Goal: Information Seeking & Learning: Find specific page/section

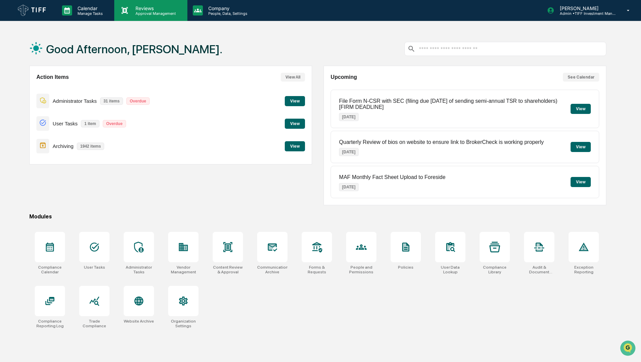
click at [152, 11] on p "Approval Management" at bounding box center [154, 13] width 49 height 5
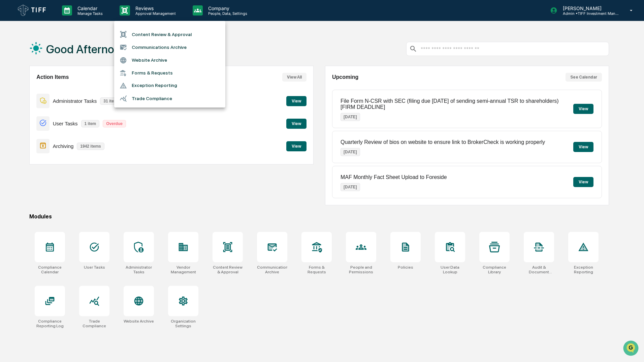
click at [181, 47] on li "Communications Archive" at bounding box center [169, 47] width 111 height 13
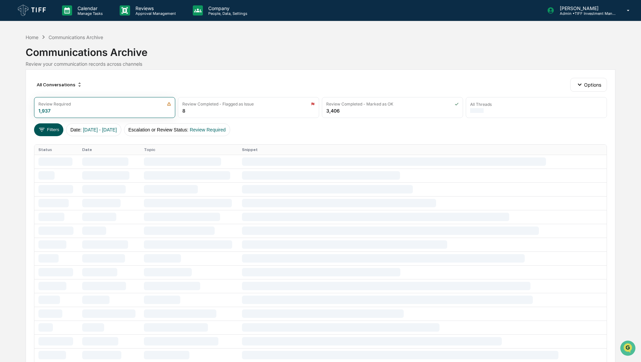
click at [47, 128] on button "Filters" at bounding box center [48, 129] width 29 height 13
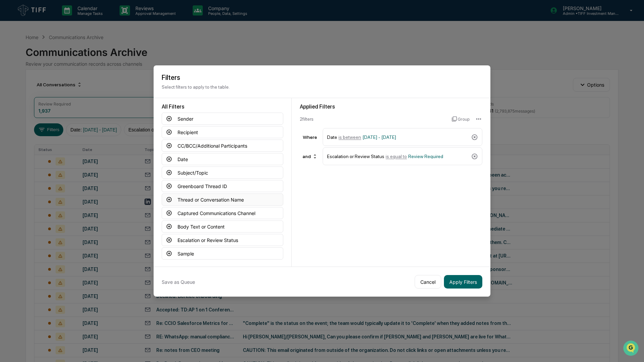
click at [168, 200] on icon at bounding box center [169, 199] width 6 height 6
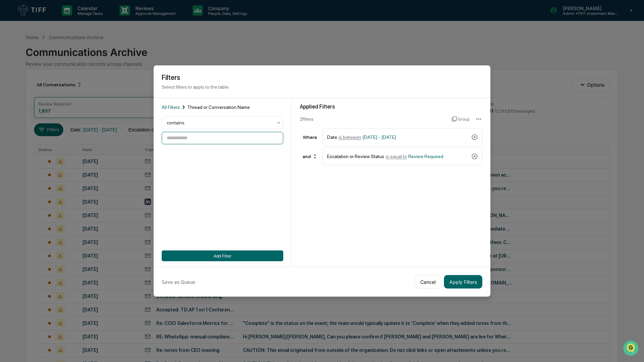
click at [215, 140] on input at bounding box center [223, 138] width 122 height 12
click at [163, 105] on span "All Filters" at bounding box center [171, 106] width 18 height 5
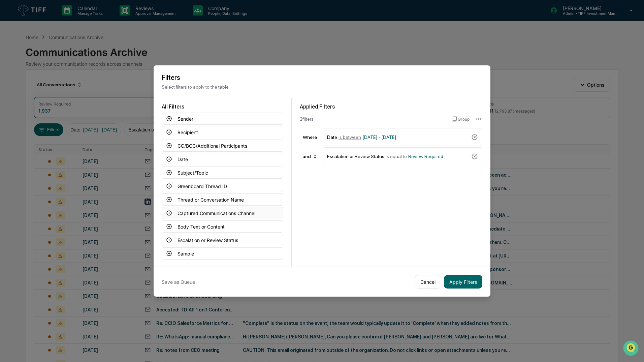
click at [250, 212] on button "Captured Communications Channel" at bounding box center [223, 213] width 122 height 12
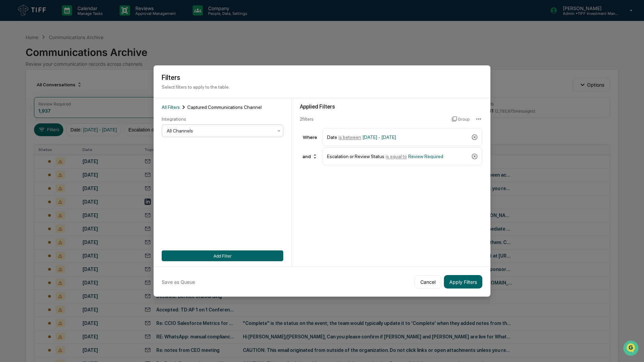
click at [202, 129] on div at bounding box center [220, 130] width 106 height 7
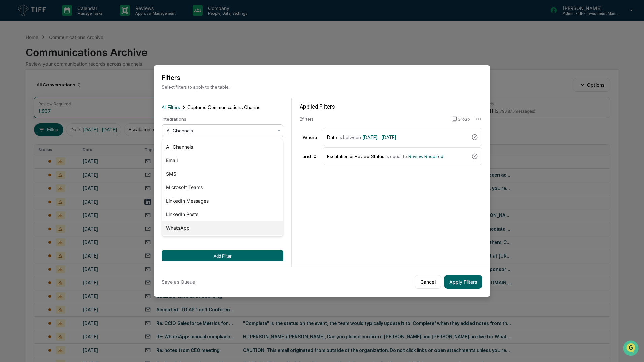
click at [192, 224] on div "WhatsApp" at bounding box center [222, 227] width 121 height 13
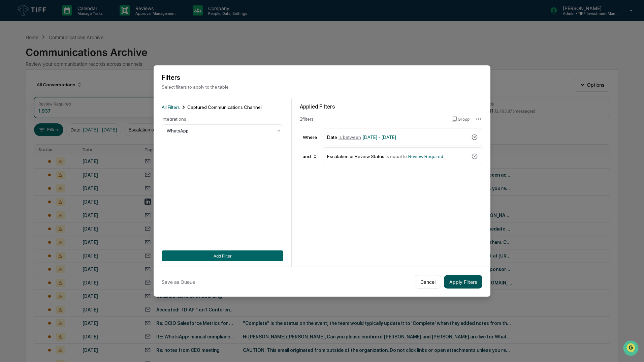
click at [459, 285] on button "Apply Filters" at bounding box center [463, 281] width 38 height 13
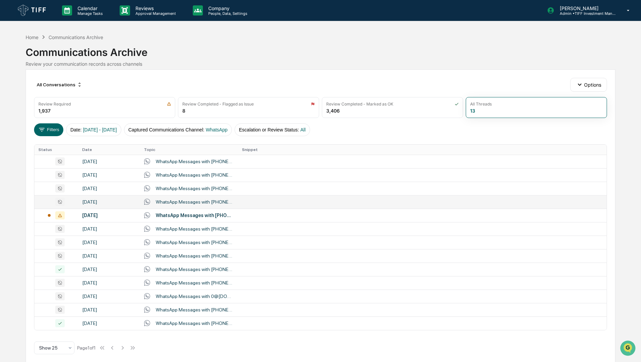
scroll to position [6, 0]
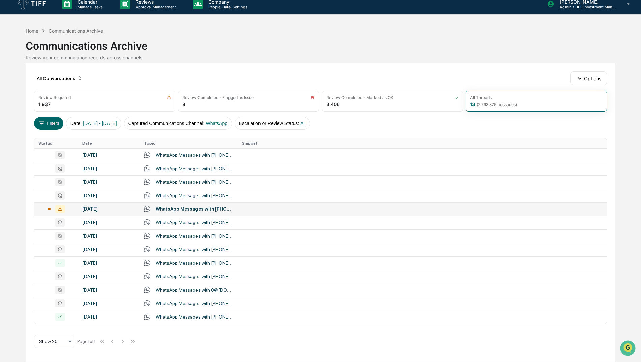
click at [161, 209] on div "WhatsApp Messages with [PHONE_NUMBER], 16179453635, A.B., [PERSON_NAME], [PERSO…" at bounding box center [195, 208] width 78 height 5
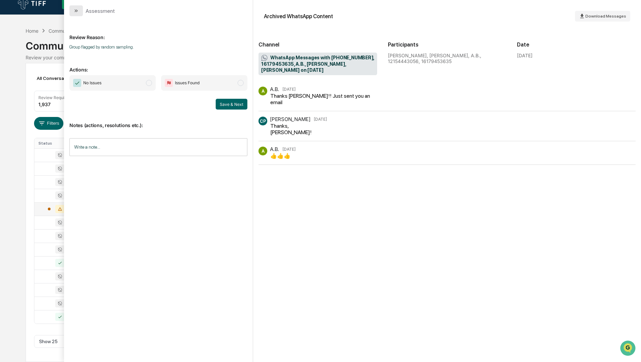
click at [76, 12] on icon "modal" at bounding box center [75, 10] width 5 height 5
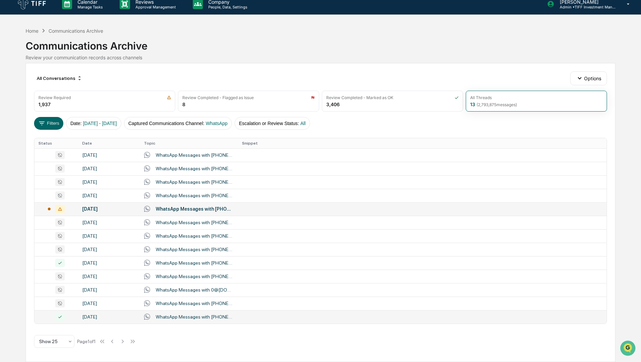
click at [179, 321] on td "WhatsApp Messages with [PHONE_NUMBER], [PERSON_NAME] on [DATE]" at bounding box center [189, 316] width 98 height 13
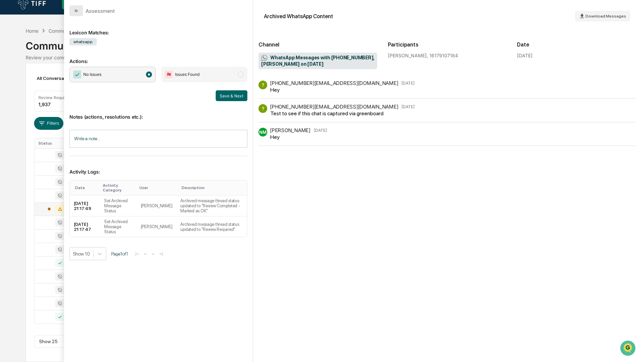
click at [80, 12] on button "modal" at bounding box center [75, 10] width 13 height 11
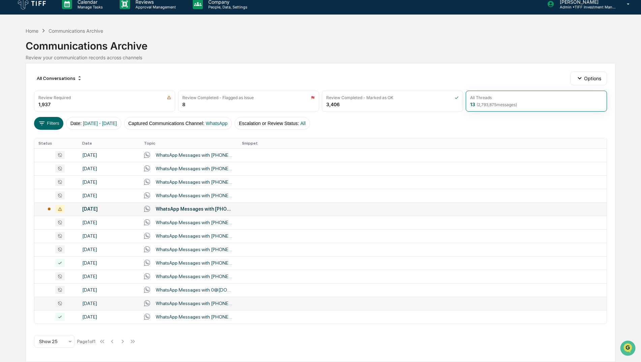
click at [174, 303] on div "WhatsApp Messages with [PHONE_NUMBER], [PERSON_NAME], [PERSON_NAME], [PERSON_NA…" at bounding box center [195, 303] width 78 height 5
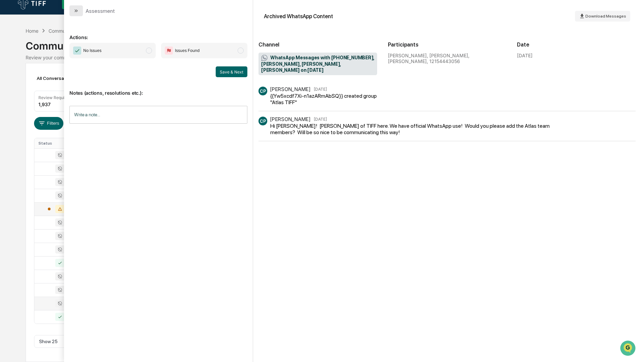
click at [73, 13] on button "modal" at bounding box center [75, 10] width 13 height 11
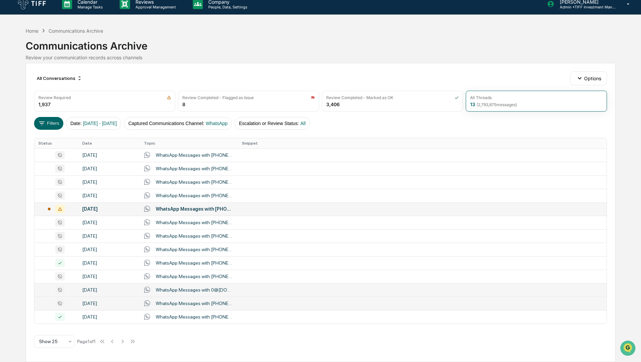
click at [220, 290] on div "WhatsApp Messages with 0@[DOMAIN_NAME], [PHONE_NUMBER] on [DATE]" at bounding box center [195, 289] width 78 height 5
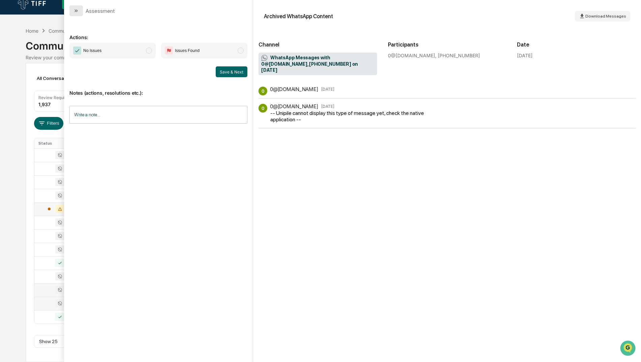
click at [80, 14] on button "modal" at bounding box center [75, 10] width 13 height 11
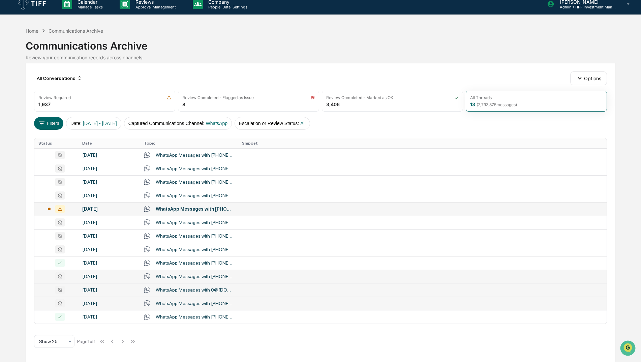
click at [208, 278] on div "WhatsApp Messages with [PHONE_NUMBER], A.B., [PERSON_NAME], [PERSON_NAME] on [D…" at bounding box center [195, 276] width 78 height 5
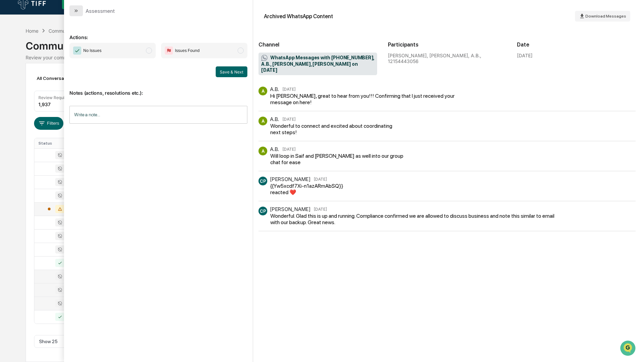
click at [80, 10] on button "modal" at bounding box center [75, 10] width 13 height 11
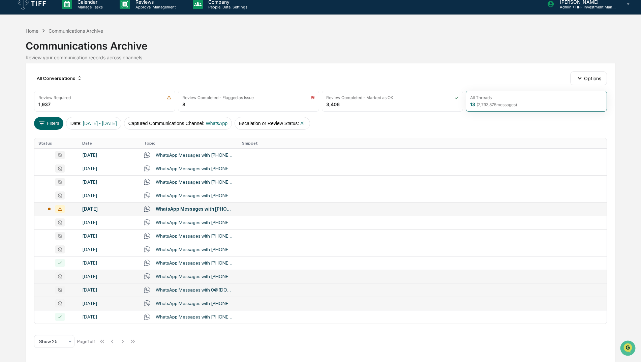
click at [194, 277] on div "WhatsApp Messages with [PHONE_NUMBER], A.B., [PERSON_NAME], [PERSON_NAME] on [D…" at bounding box center [195, 276] width 78 height 5
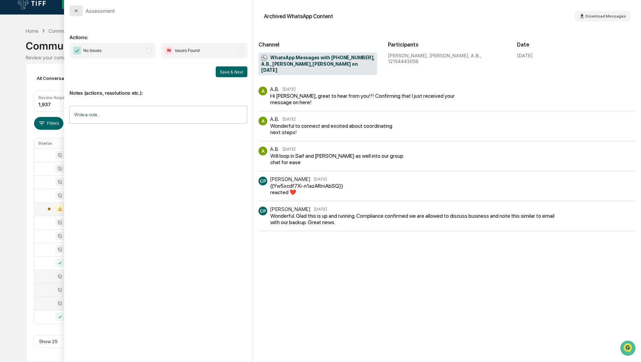
click at [76, 14] on button "modal" at bounding box center [75, 10] width 13 height 11
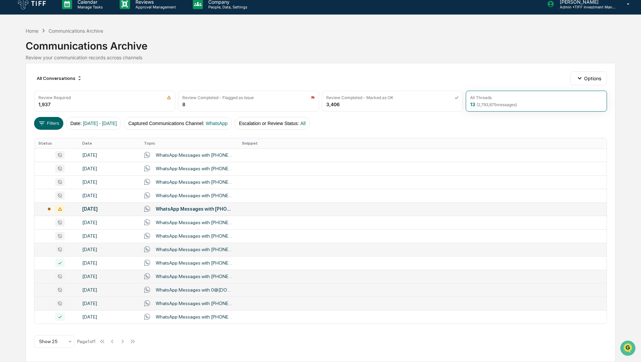
click at [175, 250] on div "WhatsApp Messages with [PHONE_NUMBER], A.B. on [DATE]" at bounding box center [195, 249] width 78 height 5
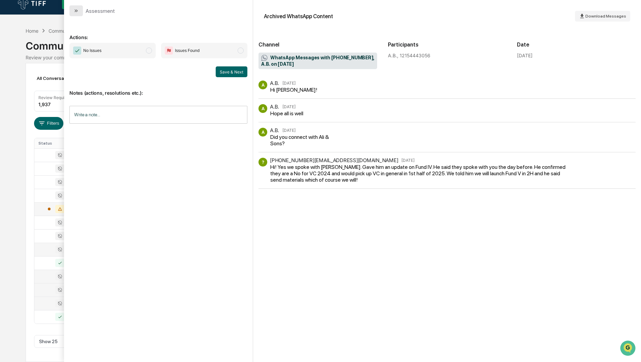
click at [71, 8] on button "modal" at bounding box center [75, 10] width 13 height 11
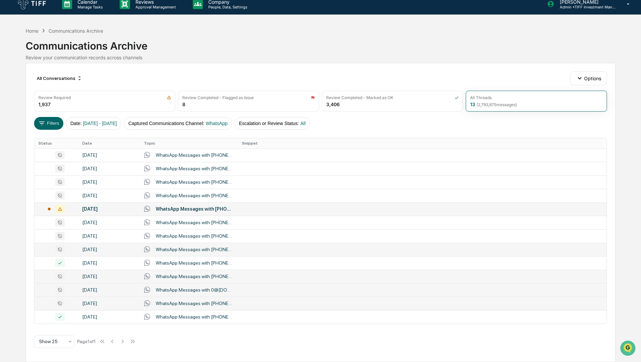
click at [182, 248] on div "WhatsApp Messages with [PHONE_NUMBER], A.B. on [DATE]" at bounding box center [195, 249] width 78 height 5
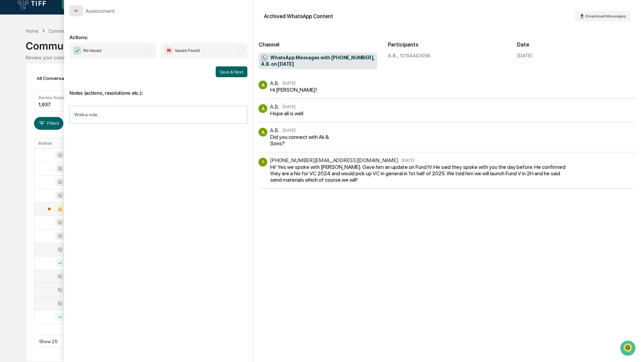
click at [72, 13] on button "modal" at bounding box center [75, 10] width 13 height 11
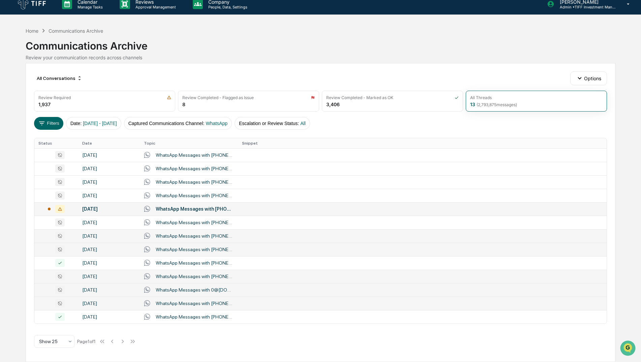
click at [147, 237] on icon at bounding box center [147, 236] width 6 height 6
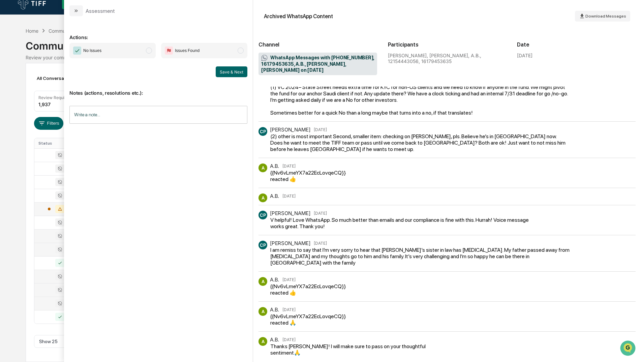
scroll to position [292, 0]
click at [78, 10] on icon "modal" at bounding box center [75, 10] width 5 height 5
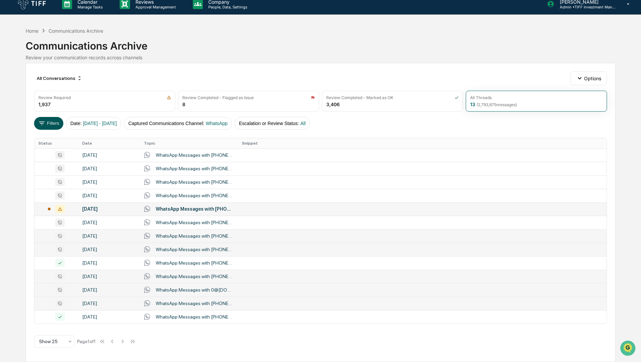
click at [39, 125] on icon at bounding box center [41, 123] width 7 height 7
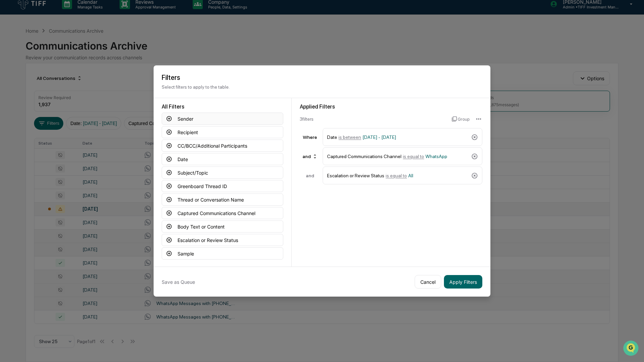
click at [207, 118] on button "Sender" at bounding box center [223, 119] width 122 height 12
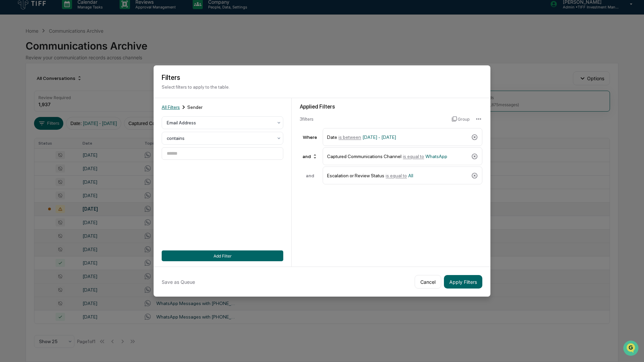
click at [179, 106] on span "All Filters" at bounding box center [171, 106] width 18 height 5
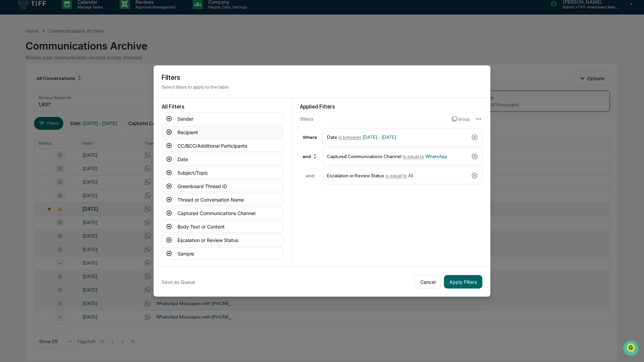
click at [205, 130] on button "Recipient" at bounding box center [223, 132] width 122 height 12
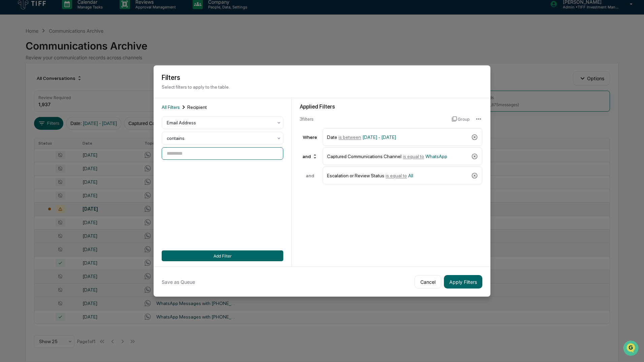
click at [205, 157] on input at bounding box center [223, 153] width 122 height 12
click at [203, 156] on input at bounding box center [223, 153] width 122 height 12
click at [174, 106] on span "All Filters" at bounding box center [171, 106] width 18 height 5
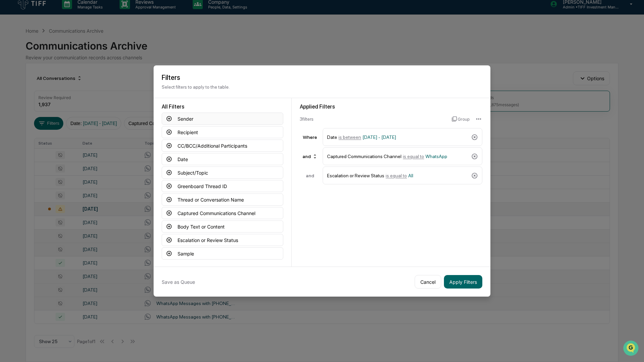
click at [204, 121] on button "Sender" at bounding box center [223, 119] width 122 height 12
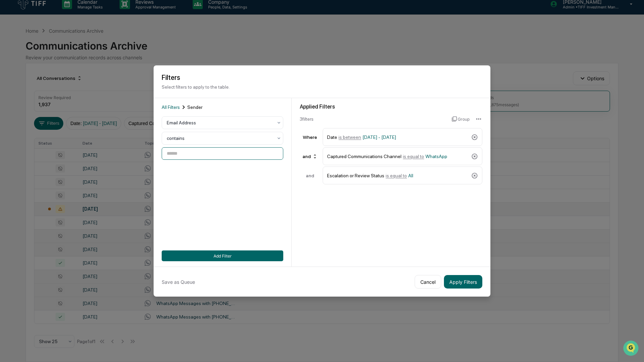
click at [203, 156] on input at bounding box center [223, 153] width 122 height 12
click at [202, 137] on div at bounding box center [220, 138] width 106 height 7
click at [194, 179] on div "contains" at bounding box center [222, 181] width 121 height 13
click at [196, 149] on input at bounding box center [223, 153] width 122 height 12
click at [195, 150] on input at bounding box center [223, 153] width 122 height 12
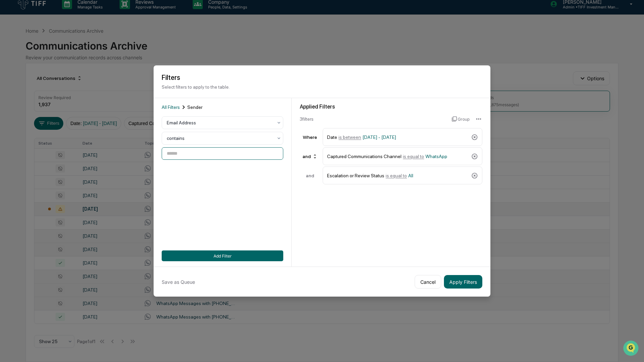
click at [195, 150] on input at bounding box center [223, 153] width 122 height 12
click at [172, 108] on span "All Filters" at bounding box center [171, 106] width 18 height 5
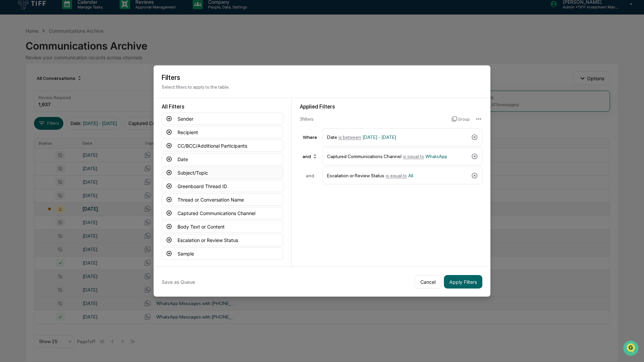
click at [225, 174] on button "Subject/Topic" at bounding box center [223, 172] width 122 height 12
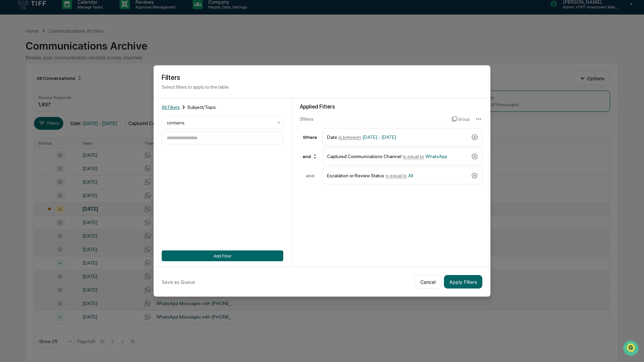
click at [178, 105] on span "All Filters" at bounding box center [171, 106] width 18 height 5
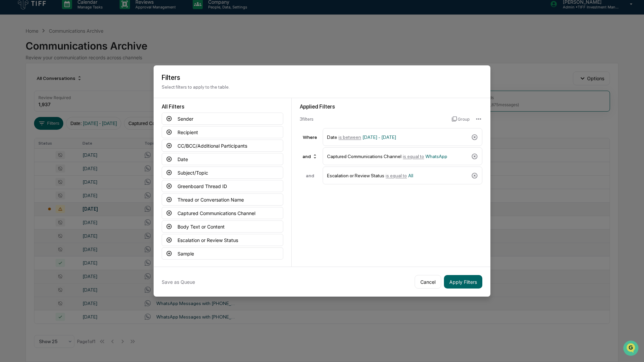
click at [427, 279] on button "Cancel" at bounding box center [428, 281] width 27 height 13
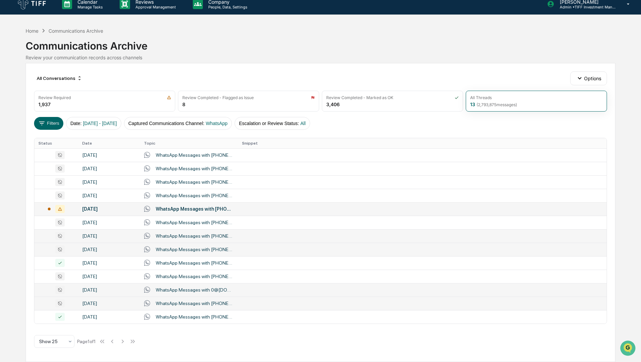
click at [630, 33] on div "Calendar Manage Tasks Reviews Approval Management Company People, Data, Setting…" at bounding box center [320, 178] width 641 height 368
